Goal: Browse casually: Explore the website without a specific task or goal

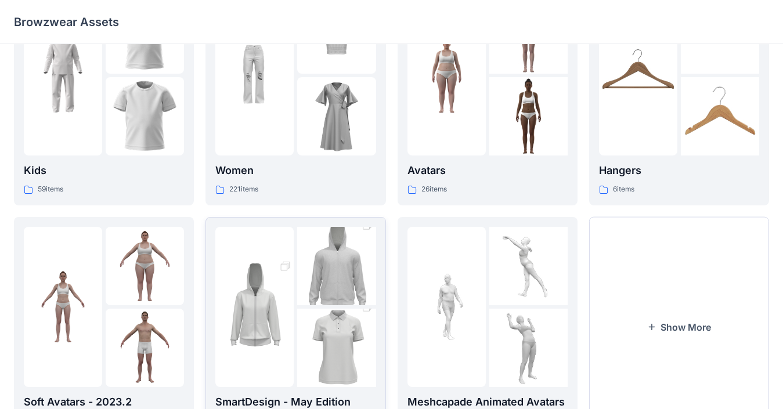
scroll to position [133, 0]
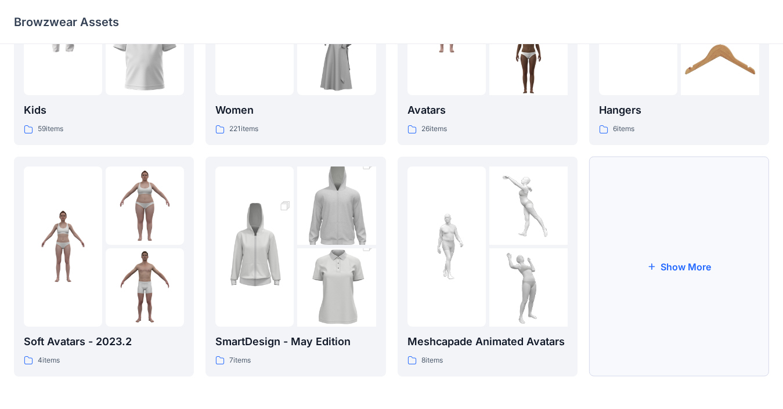
click at [579, 274] on button "Show More" at bounding box center [679, 267] width 180 height 220
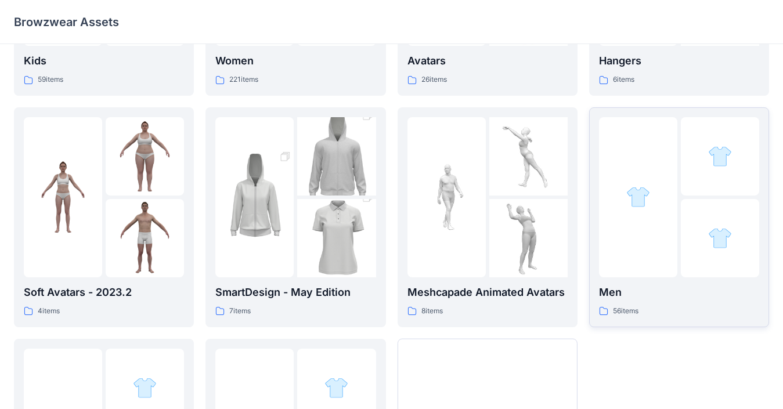
scroll to position [249, 0]
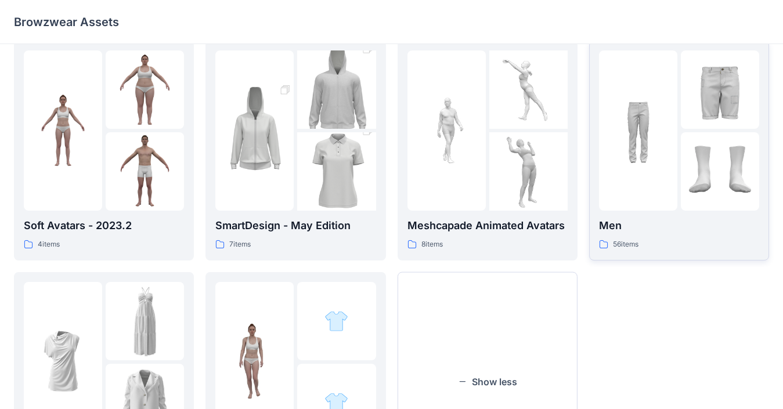
click at [579, 240] on icon at bounding box center [603, 244] width 9 height 9
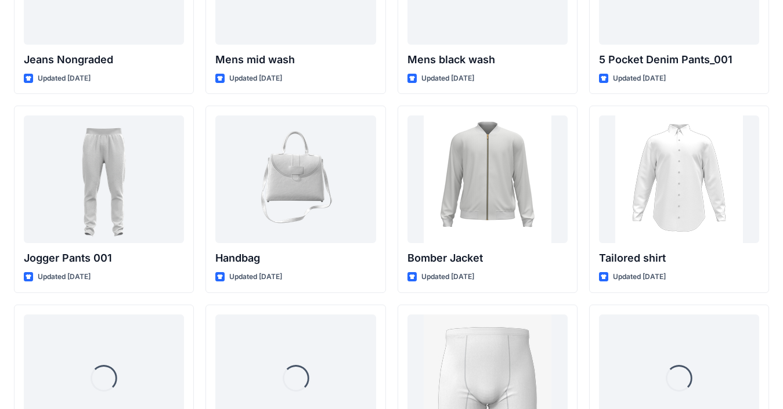
scroll to position [347, 0]
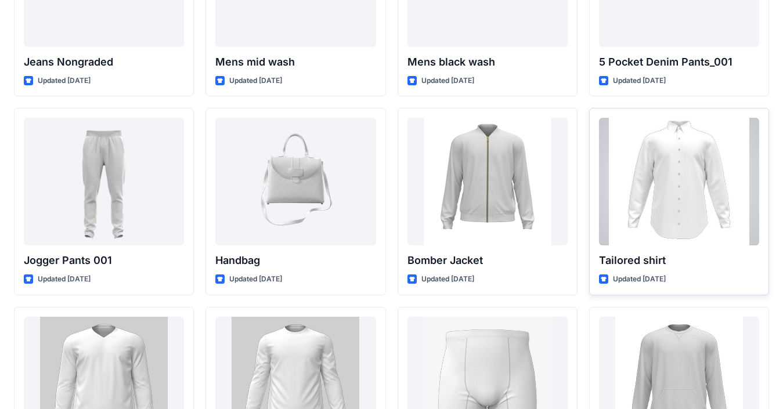
click at [579, 215] on div at bounding box center [679, 182] width 160 height 128
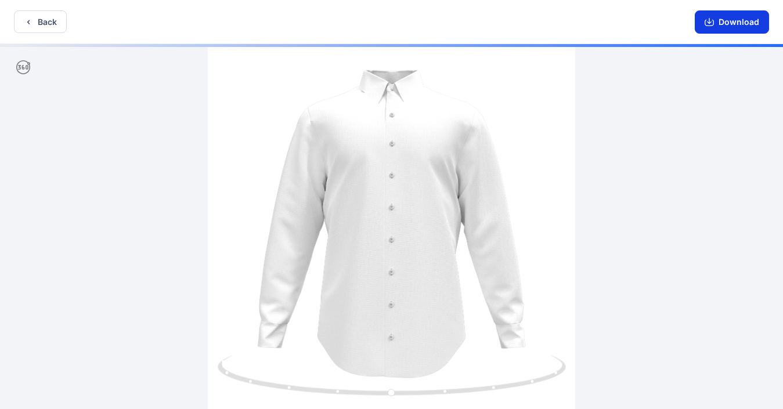
click at [579, 28] on button "Download" at bounding box center [731, 21] width 74 height 23
click at [37, 22] on button "Back" at bounding box center [40, 21] width 53 height 23
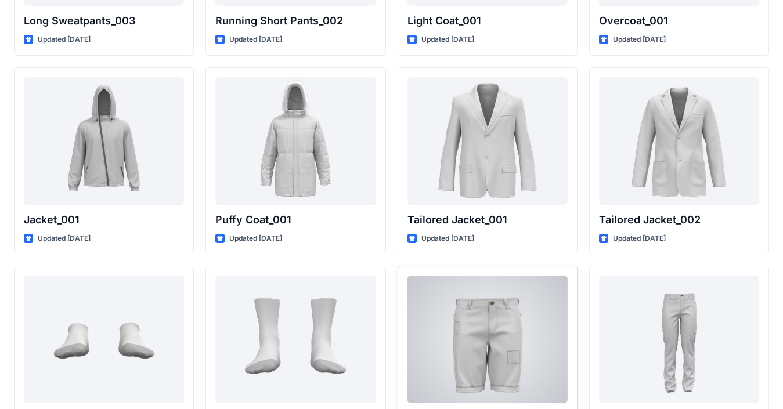
scroll to position [2433, 0]
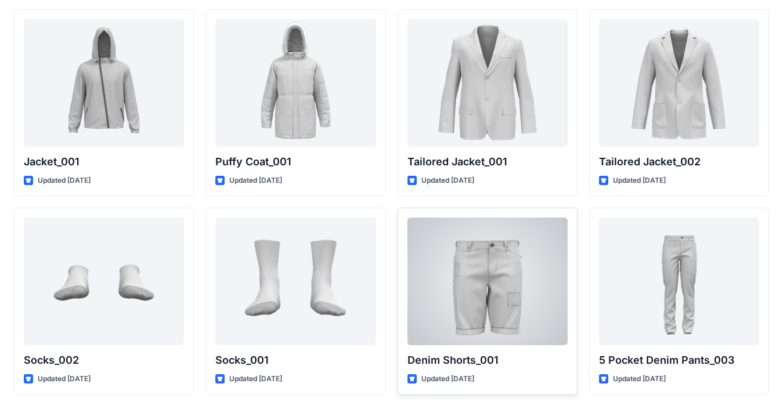
click at [499, 243] on div at bounding box center [487, 282] width 160 height 128
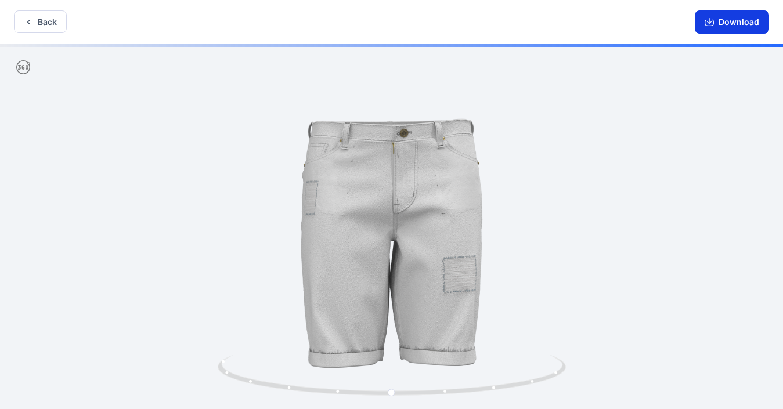
click at [579, 26] on icon "button" at bounding box center [708, 23] width 9 height 6
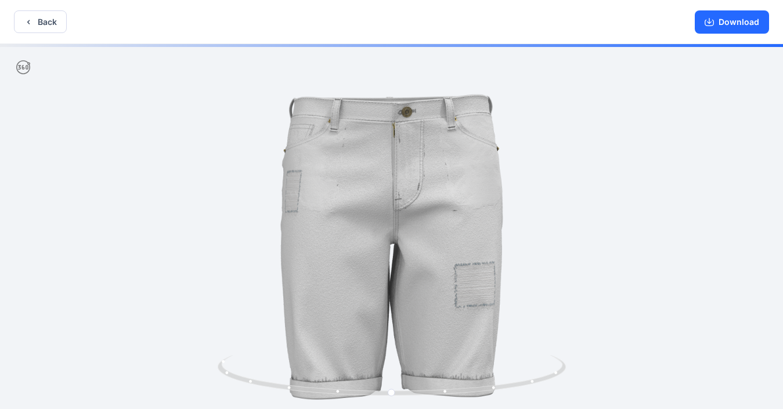
click at [555, 248] on img at bounding box center [391, 228] width 450 height 450
drag, startPoint x: 586, startPoint y: 316, endPoint x: 643, endPoint y: 96, distance: 227.8
click at [579, 316] on img at bounding box center [391, 228] width 450 height 450
click at [32, 27] on button "Back" at bounding box center [40, 21] width 53 height 23
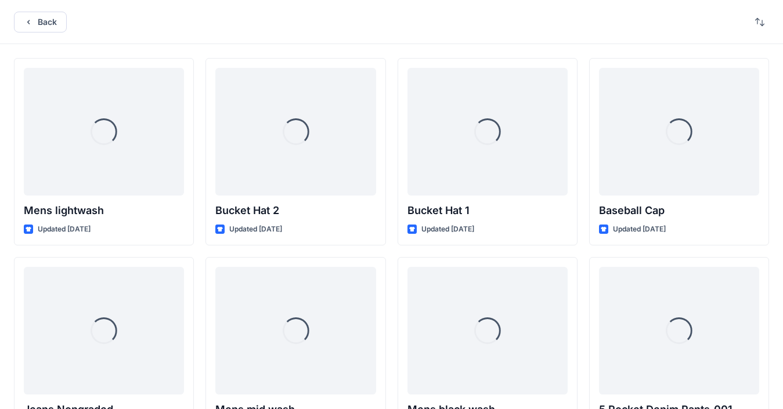
scroll to position [2433, 0]
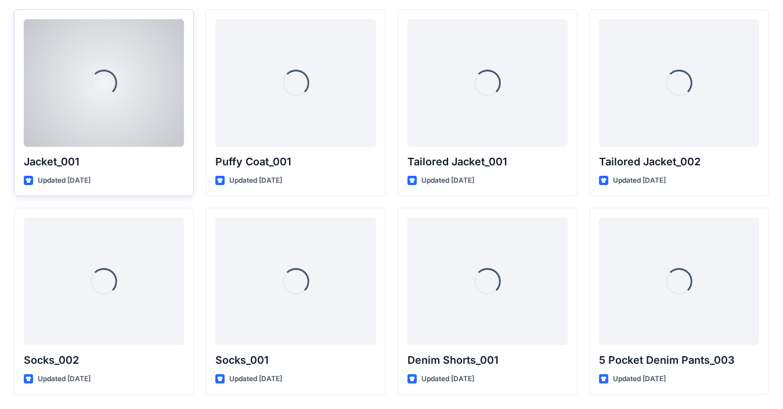
click at [31, 23] on div "Loading..." at bounding box center [104, 83] width 160 height 128
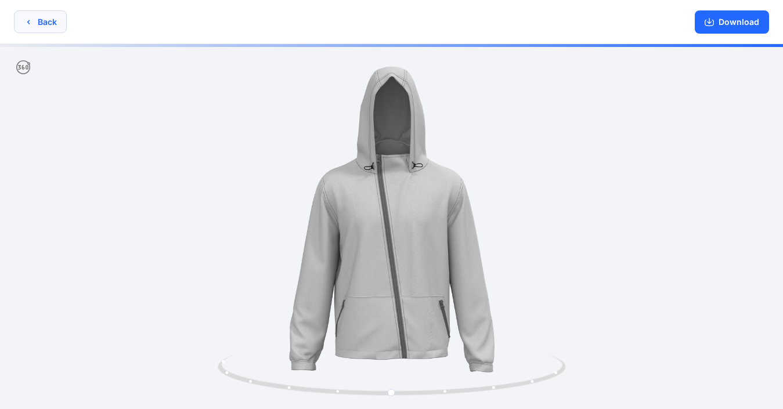
click at [54, 27] on button "Back" at bounding box center [40, 21] width 53 height 23
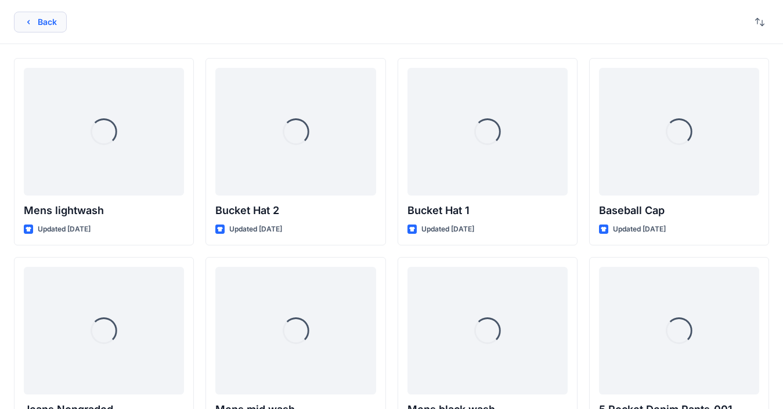
drag, startPoint x: 68, startPoint y: 24, endPoint x: 57, endPoint y: 22, distance: 11.2
click at [61, 23] on div "Back" at bounding box center [391, 22] width 783 height 44
click at [55, 21] on button "Back" at bounding box center [40, 22] width 53 height 21
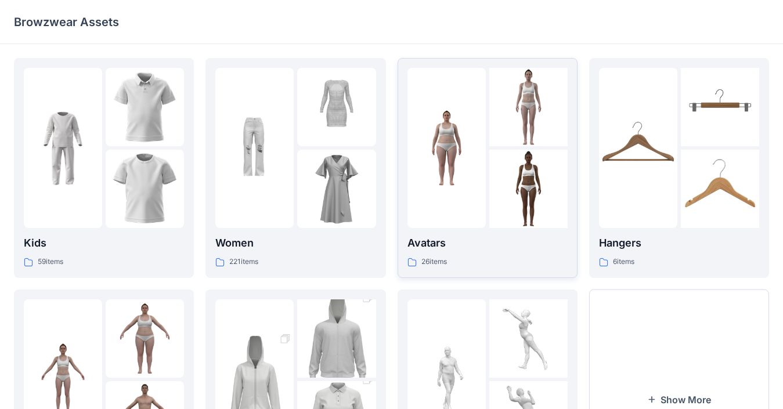
click at [520, 148] on div at bounding box center [528, 148] width 78 height 160
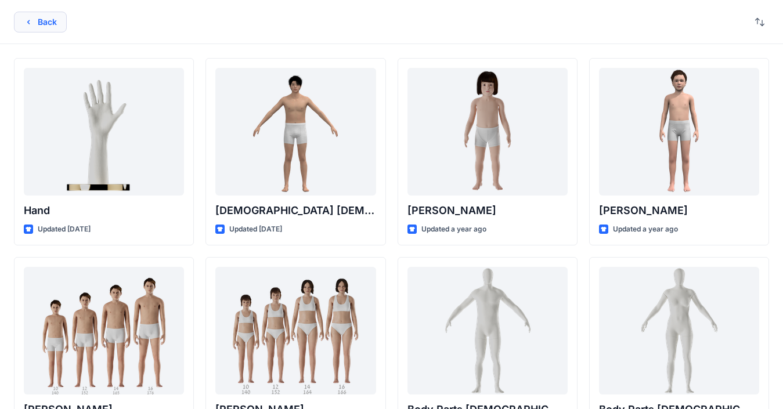
click at [52, 26] on button "Back" at bounding box center [40, 22] width 53 height 21
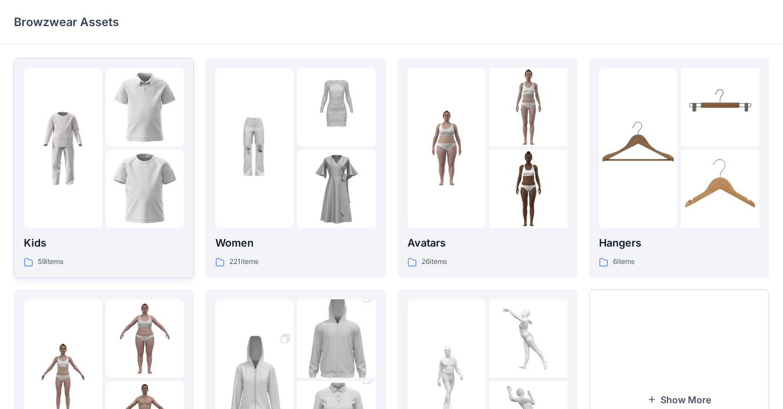
click at [105, 146] on div at bounding box center [104, 148] width 160 height 160
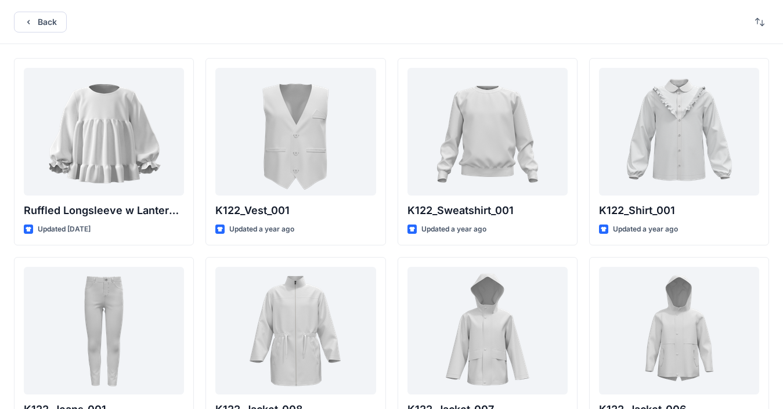
click at [70, 23] on div "Back" at bounding box center [391, 22] width 783 height 44
click at [64, 21] on button "Back" at bounding box center [40, 22] width 53 height 21
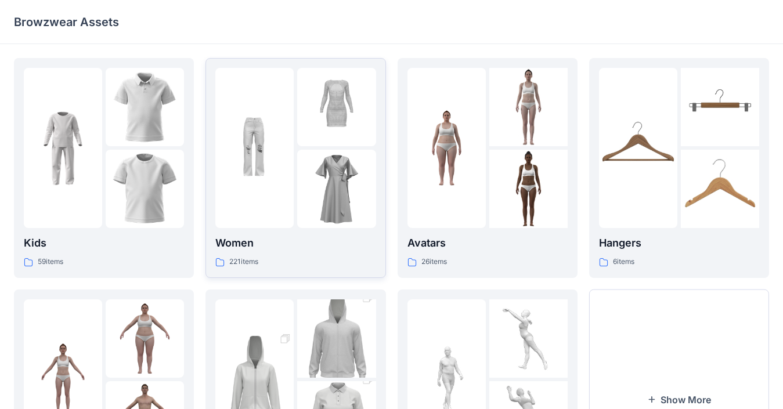
click at [295, 98] on div at bounding box center [295, 148] width 160 height 160
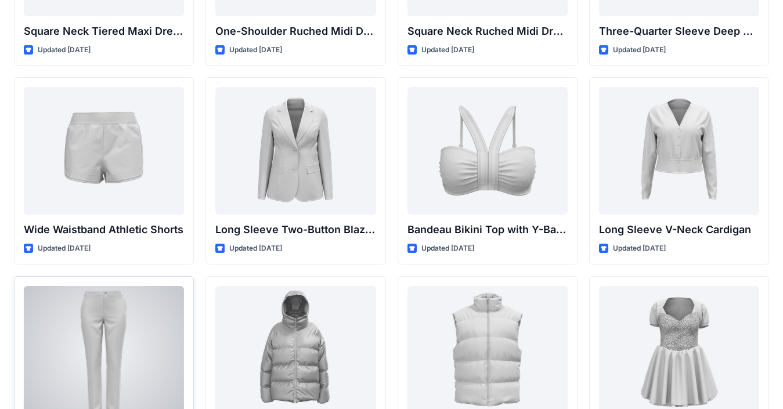
scroll to position [769, 0]
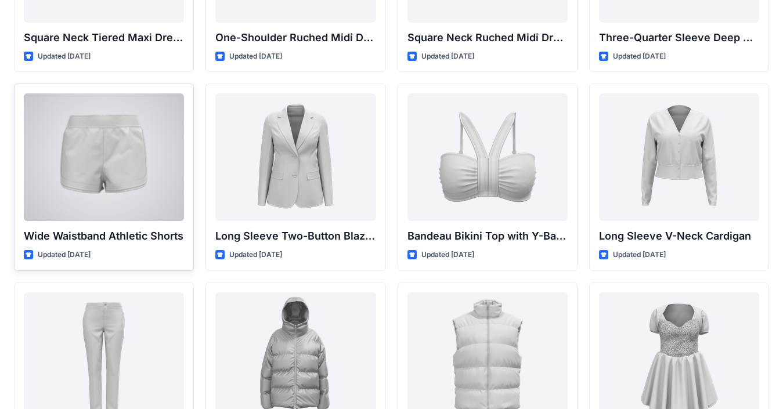
click at [129, 137] on div at bounding box center [104, 157] width 160 height 128
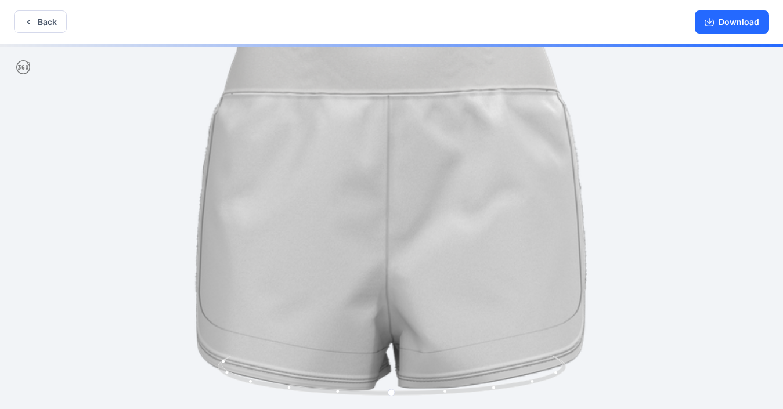
click at [579, 245] on img at bounding box center [391, 228] width 632 height 632
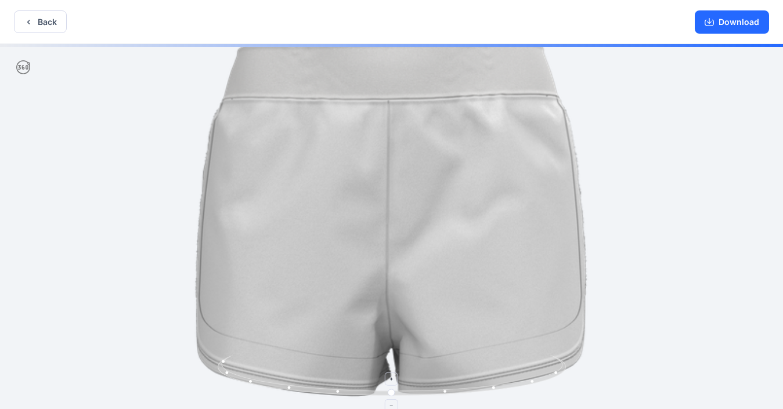
drag, startPoint x: 559, startPoint y: 369, endPoint x: 538, endPoint y: 382, distance: 24.5
click at [538, 382] on div at bounding box center [391, 227] width 783 height 367
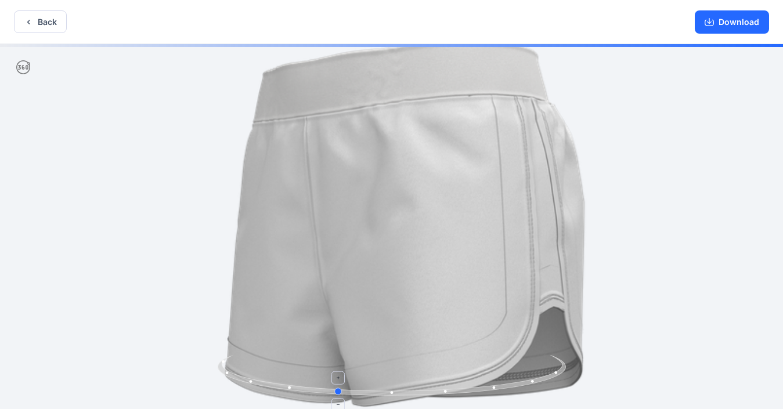
drag, startPoint x: 540, startPoint y: 386, endPoint x: 485, endPoint y: 386, distance: 55.1
click at [485, 386] on icon at bounding box center [393, 377] width 351 height 44
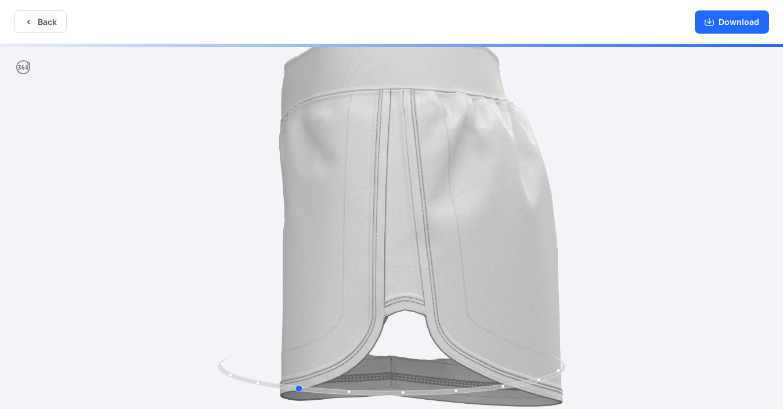
drag, startPoint x: 485, startPoint y: 386, endPoint x: 427, endPoint y: 349, distance: 69.2
click at [443, 395] on icon at bounding box center [393, 377] width 351 height 44
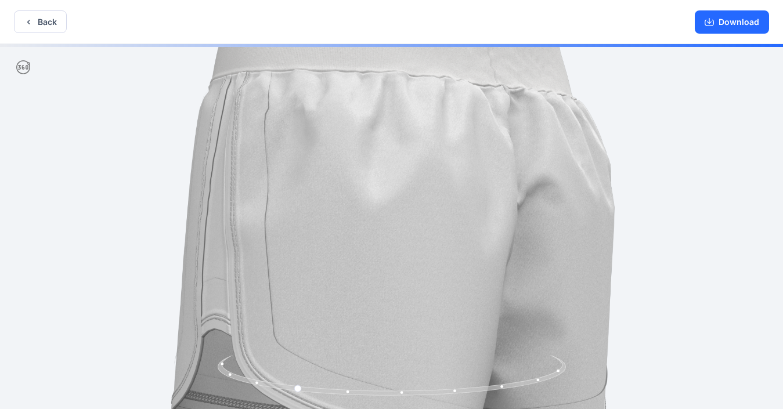
click at [128, 194] on img at bounding box center [390, 253] width 763 height 763
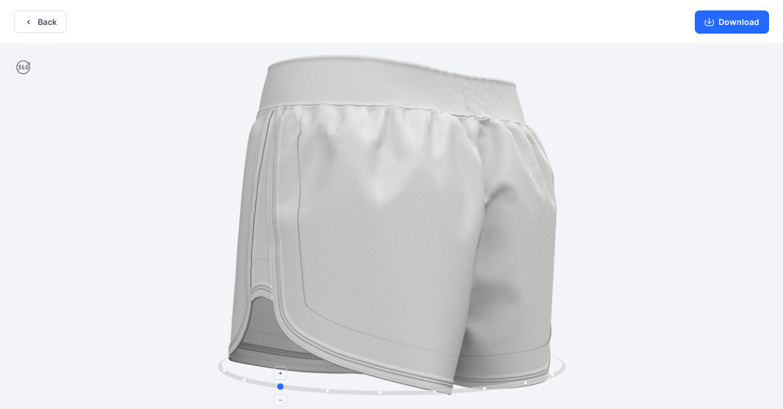
drag, startPoint x: 248, startPoint y: 378, endPoint x: 229, endPoint y: 369, distance: 21.3
click at [229, 369] on icon at bounding box center [393, 377] width 351 height 44
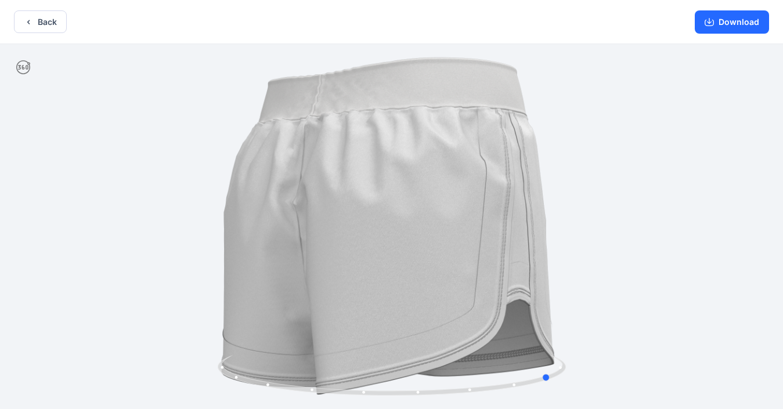
drag, startPoint x: 229, startPoint y: 369, endPoint x: 38, endPoint y: 101, distance: 329.1
click at [150, 313] on div at bounding box center [391, 227] width 783 height 367
click at [21, 20] on button "Back" at bounding box center [40, 21] width 53 height 23
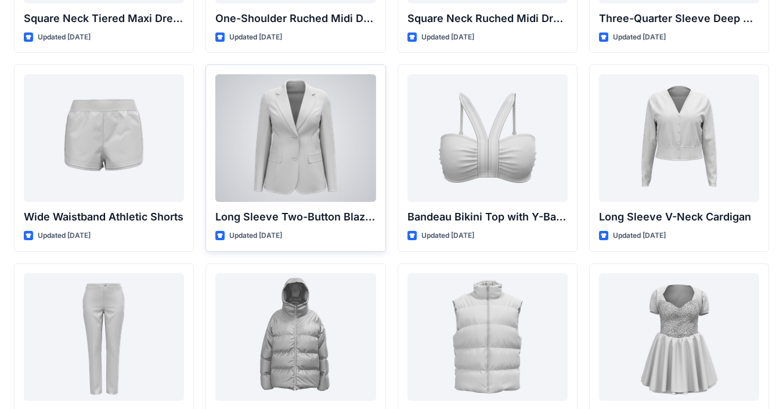
scroll to position [769, 0]
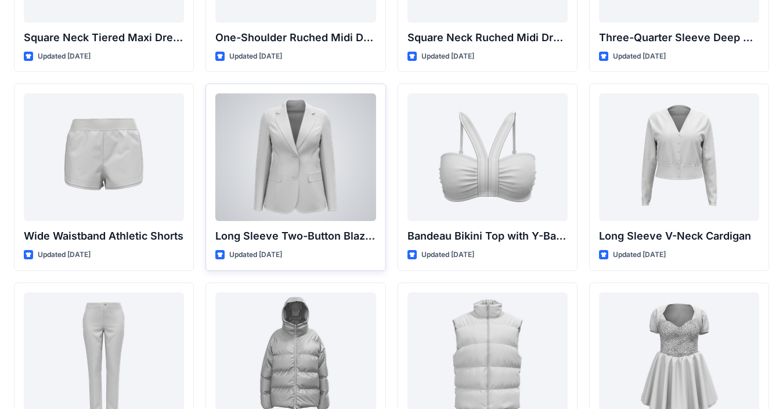
click at [299, 139] on div at bounding box center [295, 157] width 160 height 128
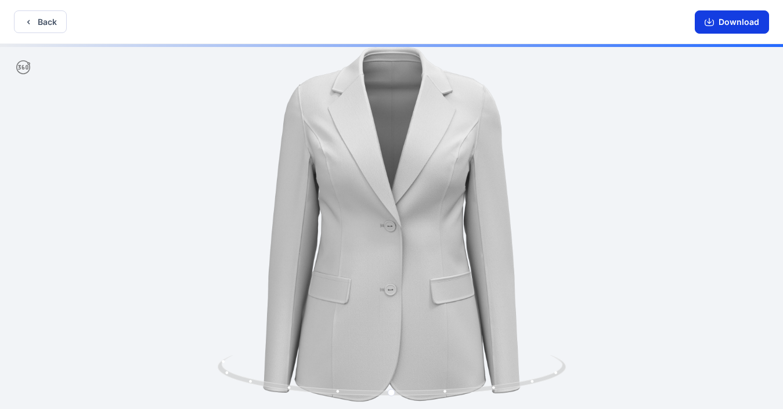
click at [579, 22] on button "Download" at bounding box center [731, 21] width 74 height 23
click at [530, 263] on img at bounding box center [391, 227] width 433 height 433
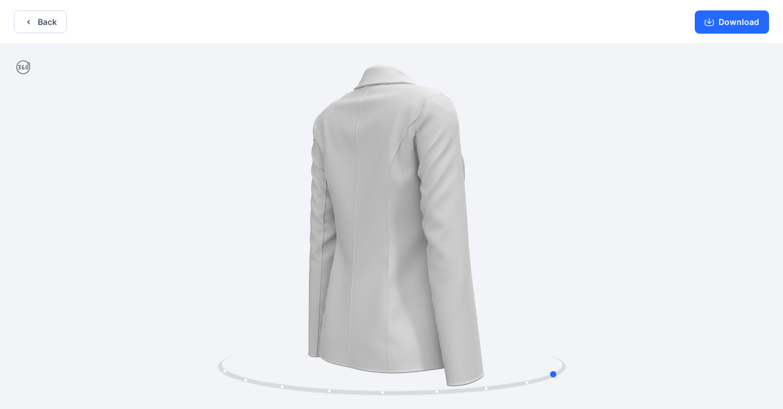
drag, startPoint x: 492, startPoint y: 384, endPoint x: 651, endPoint y: 389, distance: 159.0
click at [579, 389] on div at bounding box center [391, 227] width 783 height 367
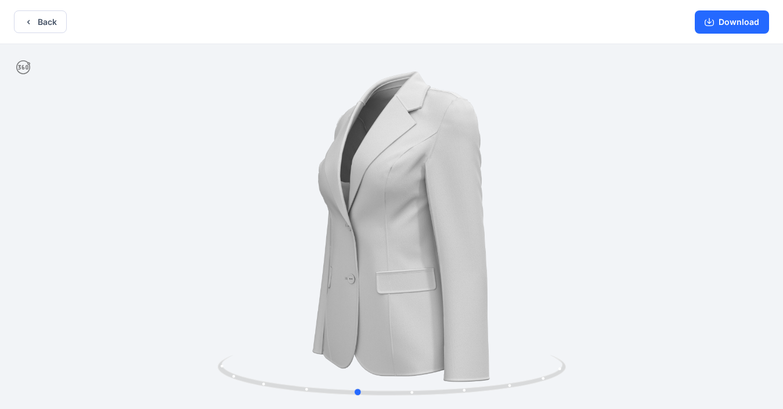
drag, startPoint x: 455, startPoint y: 385, endPoint x: 287, endPoint y: 338, distance: 174.3
click at [267, 353] on div at bounding box center [391, 227] width 783 height 367
click at [66, 28] on button "Back" at bounding box center [40, 21] width 53 height 23
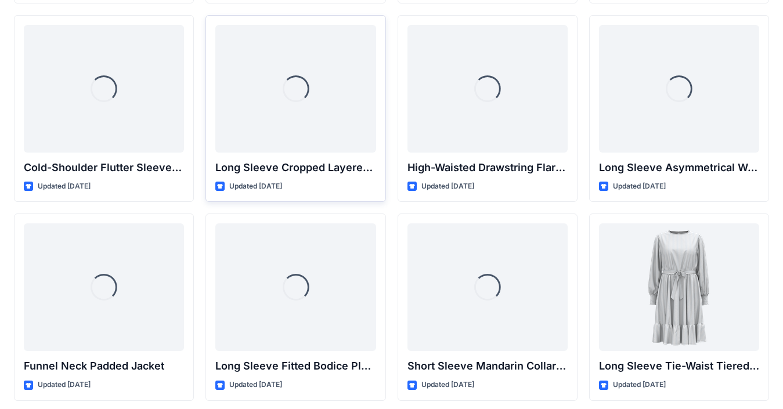
scroll to position [3270, 0]
